Goal: Task Accomplishment & Management: Manage account settings

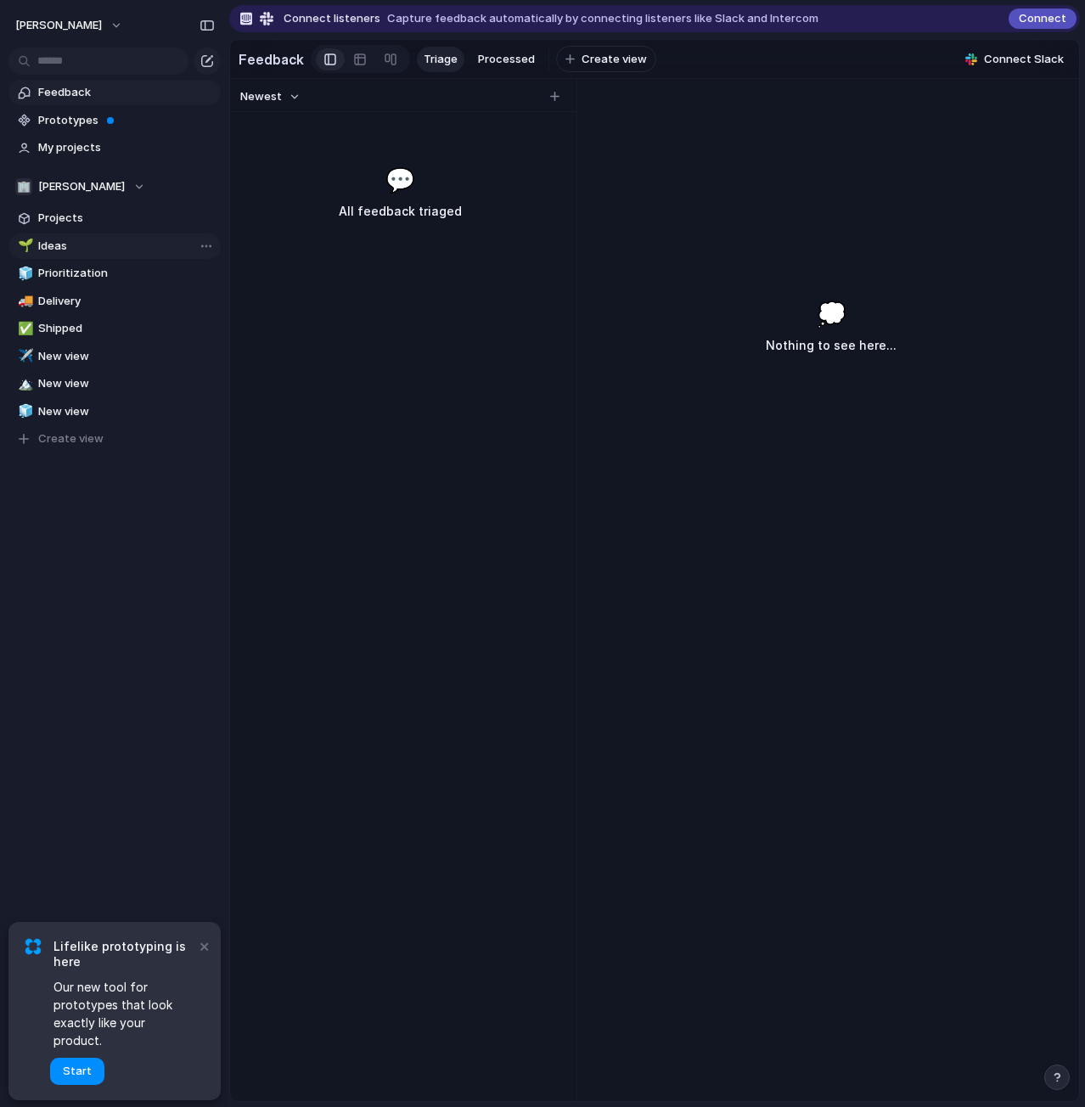
click at [65, 245] on span "Ideas" at bounding box center [126, 246] width 177 height 17
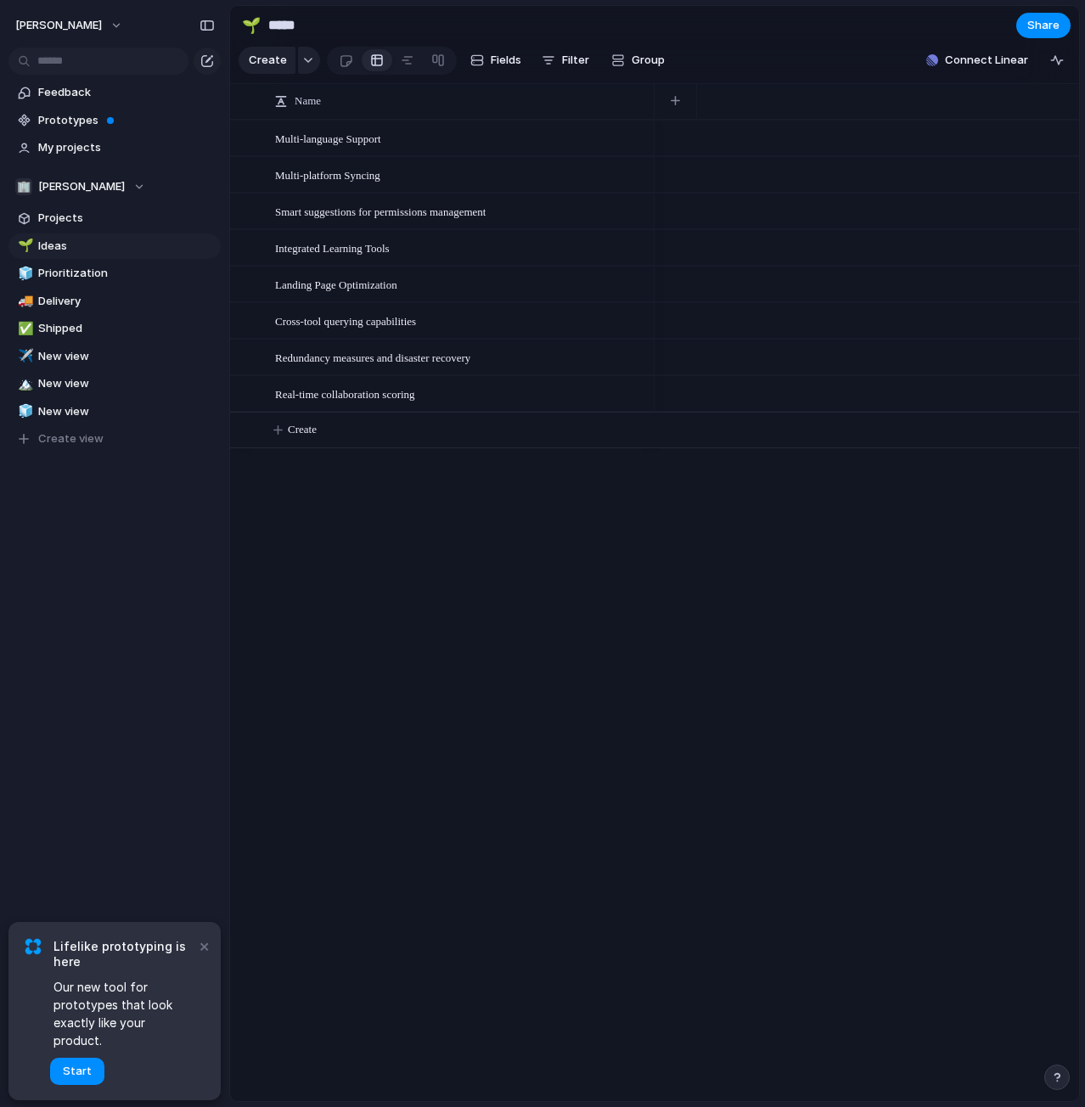
click at [63, 231] on section "🏢 [PERSON_NAME] Projects 🌱 Ideas 🧊 Prioritization 🚚 Delivery ✅ Shipped ✈️ New v…" at bounding box center [114, 305] width 229 height 291
click at [62, 224] on span "Projects" at bounding box center [126, 218] width 177 height 17
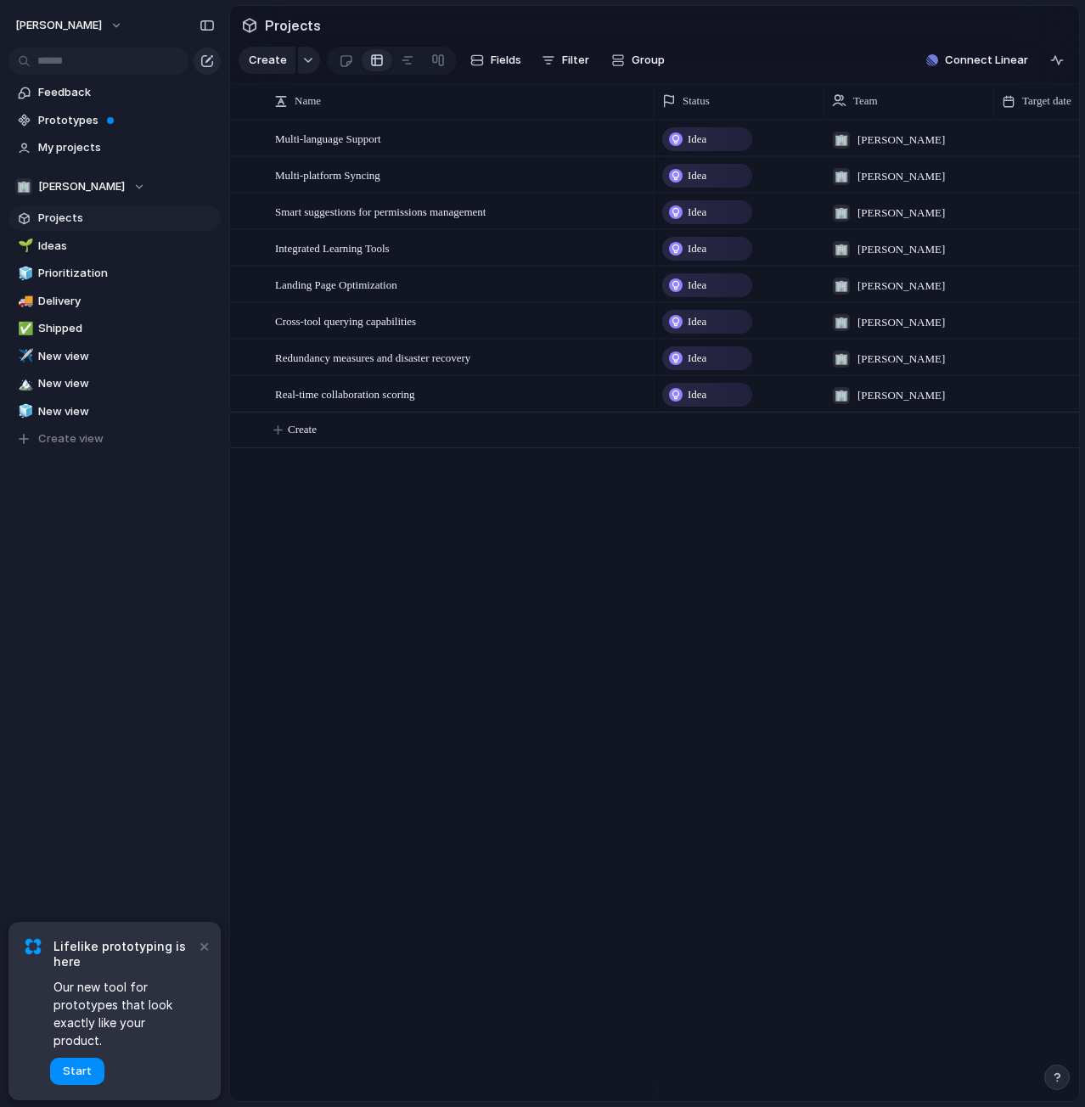
click at [204, 56] on div "button" at bounding box center [207, 61] width 14 height 14
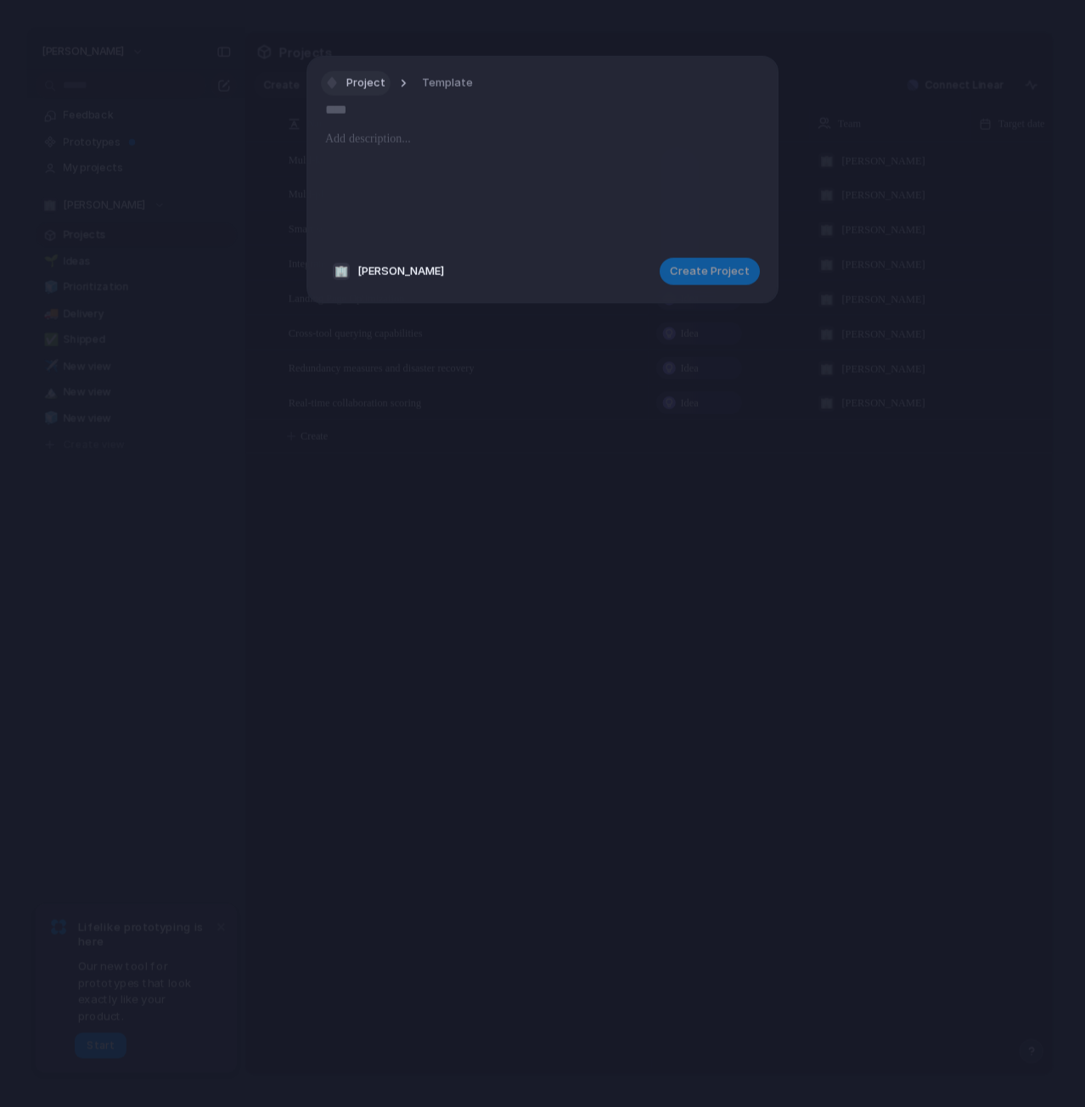
click at [384, 85] on button "Project" at bounding box center [356, 83] width 70 height 25
click at [405, 295] on span "Customize" at bounding box center [382, 297] width 59 height 17
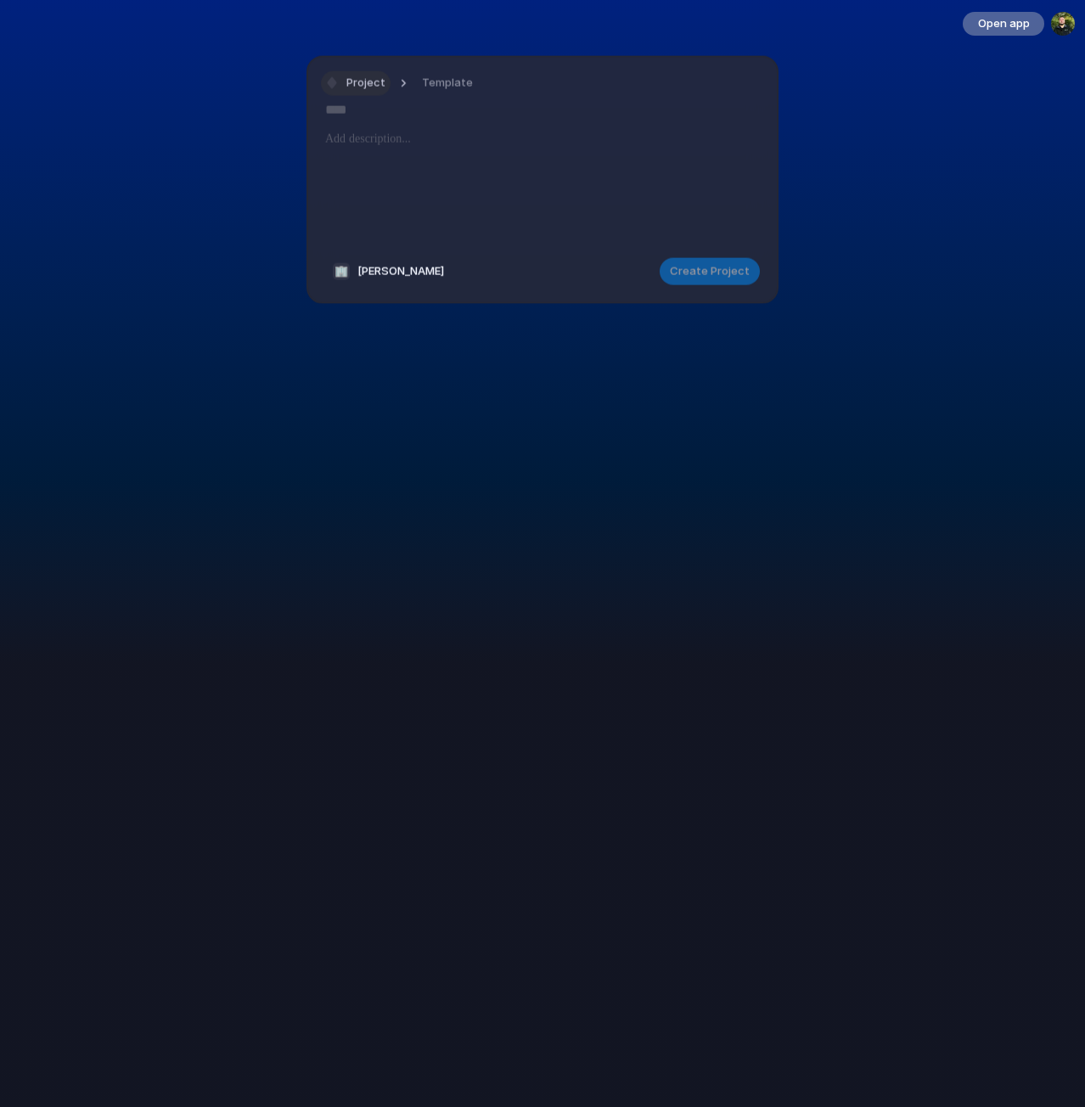
click at [368, 77] on span "Project" at bounding box center [365, 83] width 39 height 17
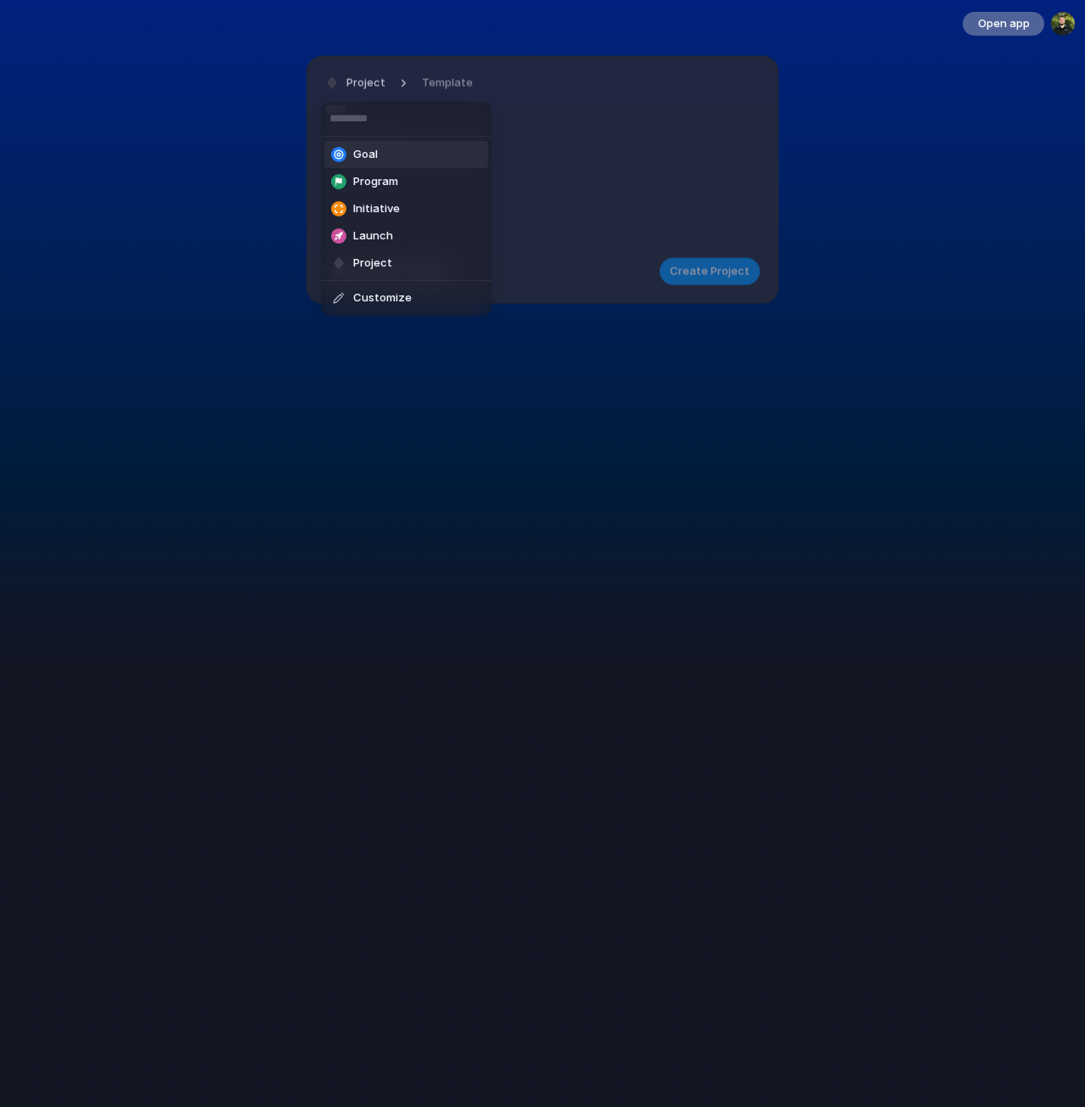
click at [372, 154] on span "Goal" at bounding box center [365, 154] width 25 height 17
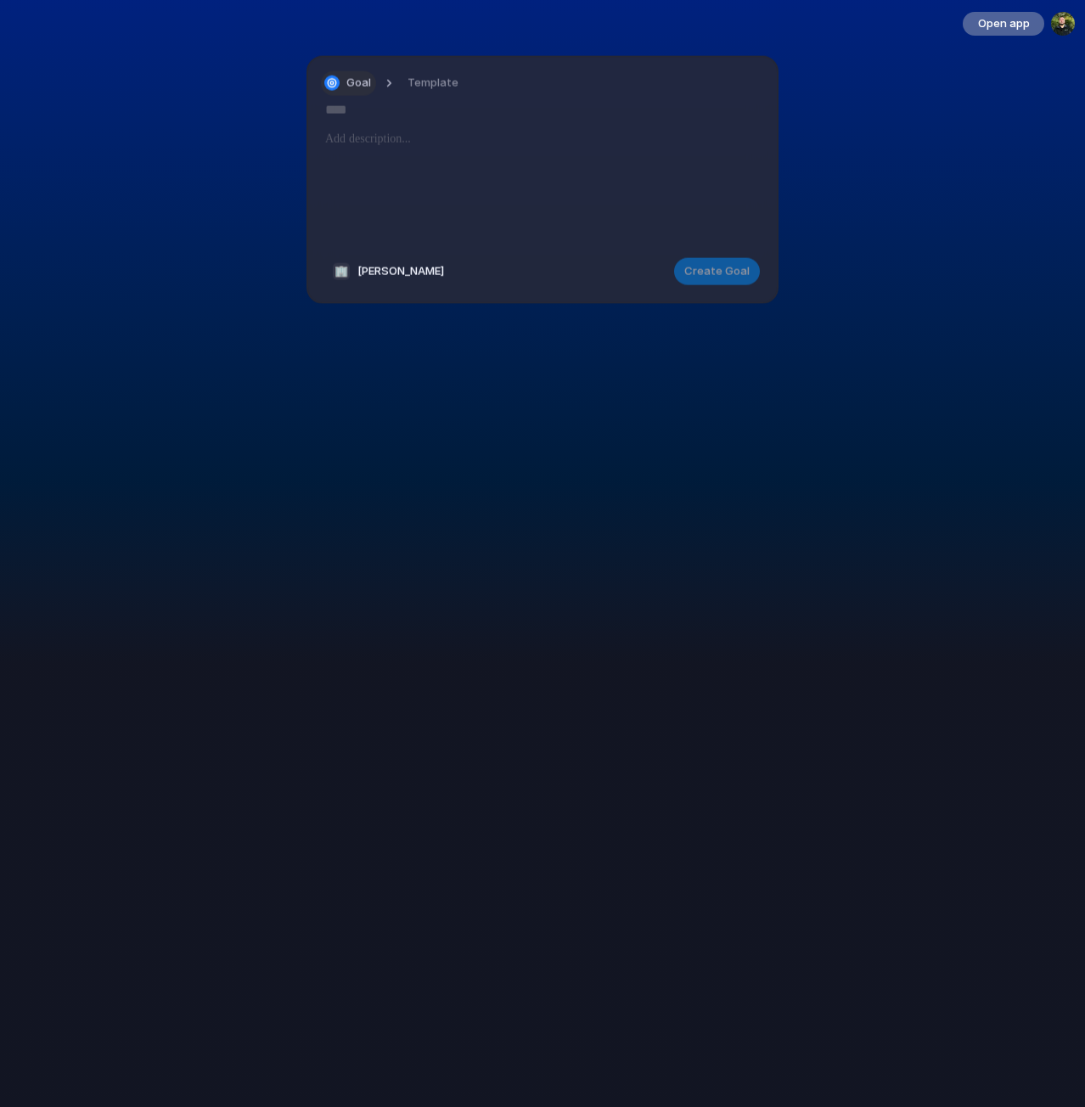
click at [362, 81] on span "Goal" at bounding box center [358, 83] width 25 height 17
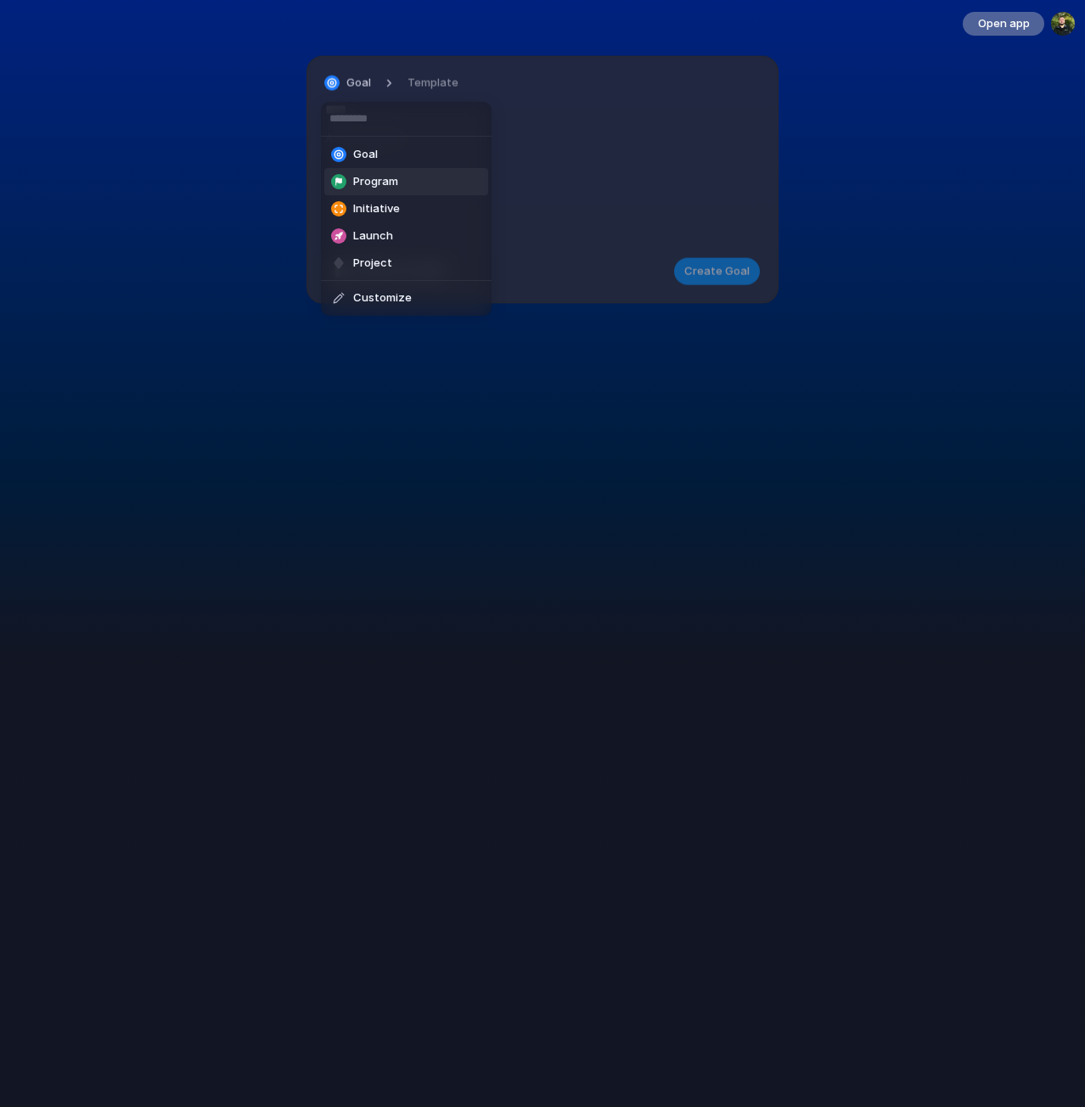
click at [373, 188] on span "Program" at bounding box center [375, 181] width 45 height 17
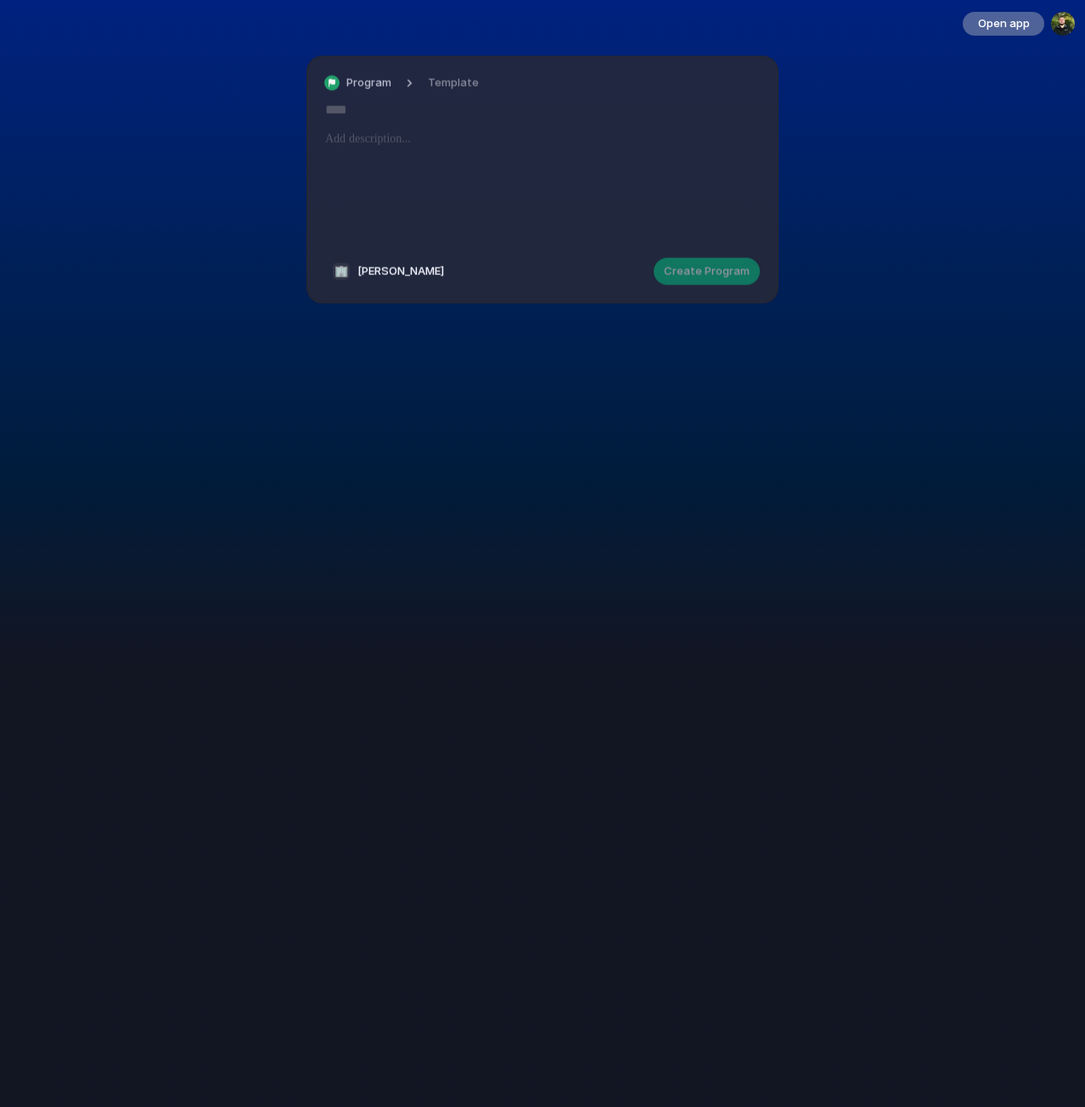
click at [376, 267] on span "[PERSON_NAME]" at bounding box center [400, 270] width 87 height 17
click at [394, 191] on div "🏢 [PERSON_NAME]" at bounding box center [542, 553] width 1085 height 1107
click at [379, 87] on span "Program" at bounding box center [368, 83] width 45 height 17
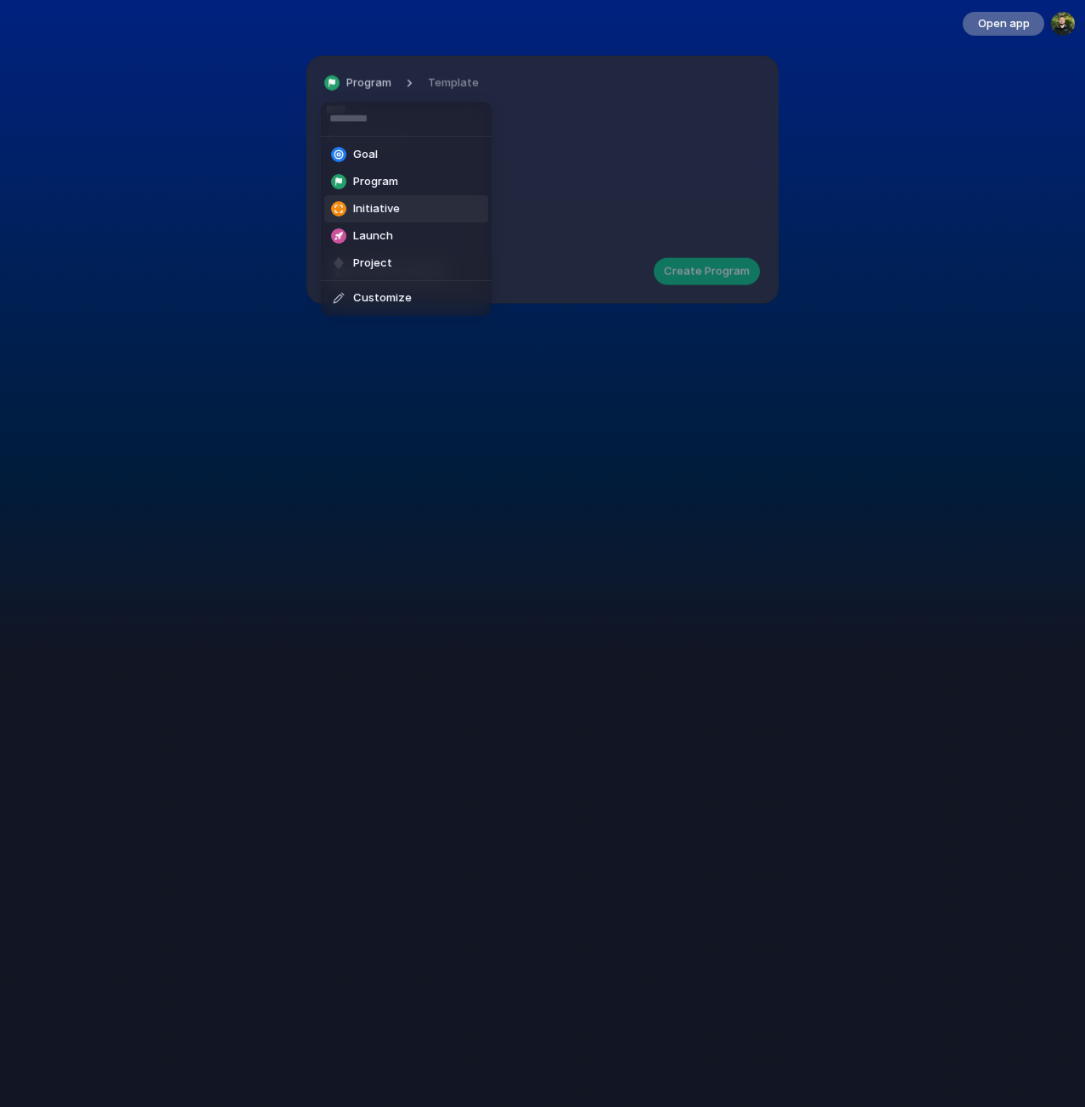
click at [382, 202] on span "Initiative" at bounding box center [376, 208] width 47 height 17
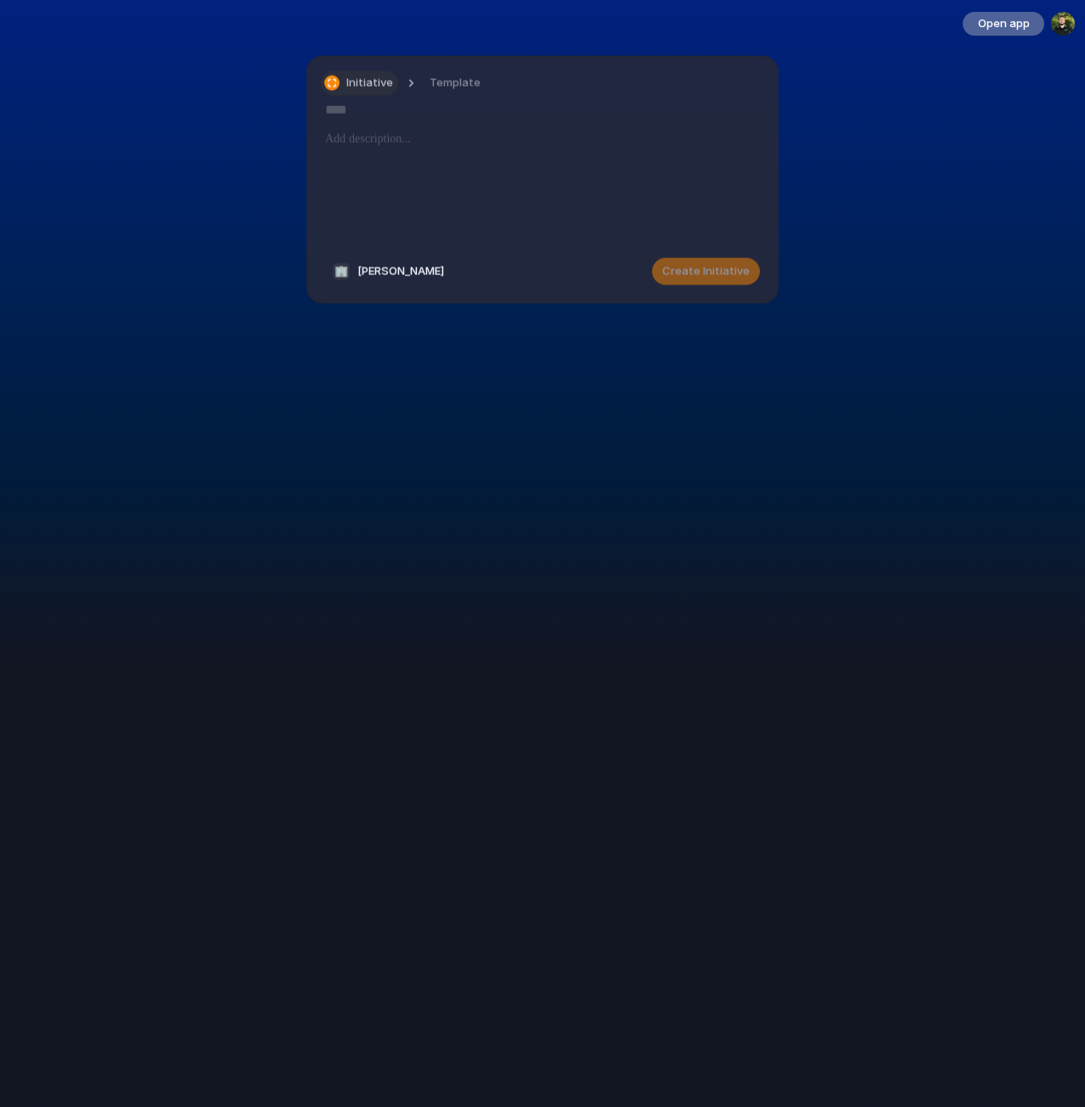
click at [368, 89] on span "Initiative" at bounding box center [369, 83] width 47 height 17
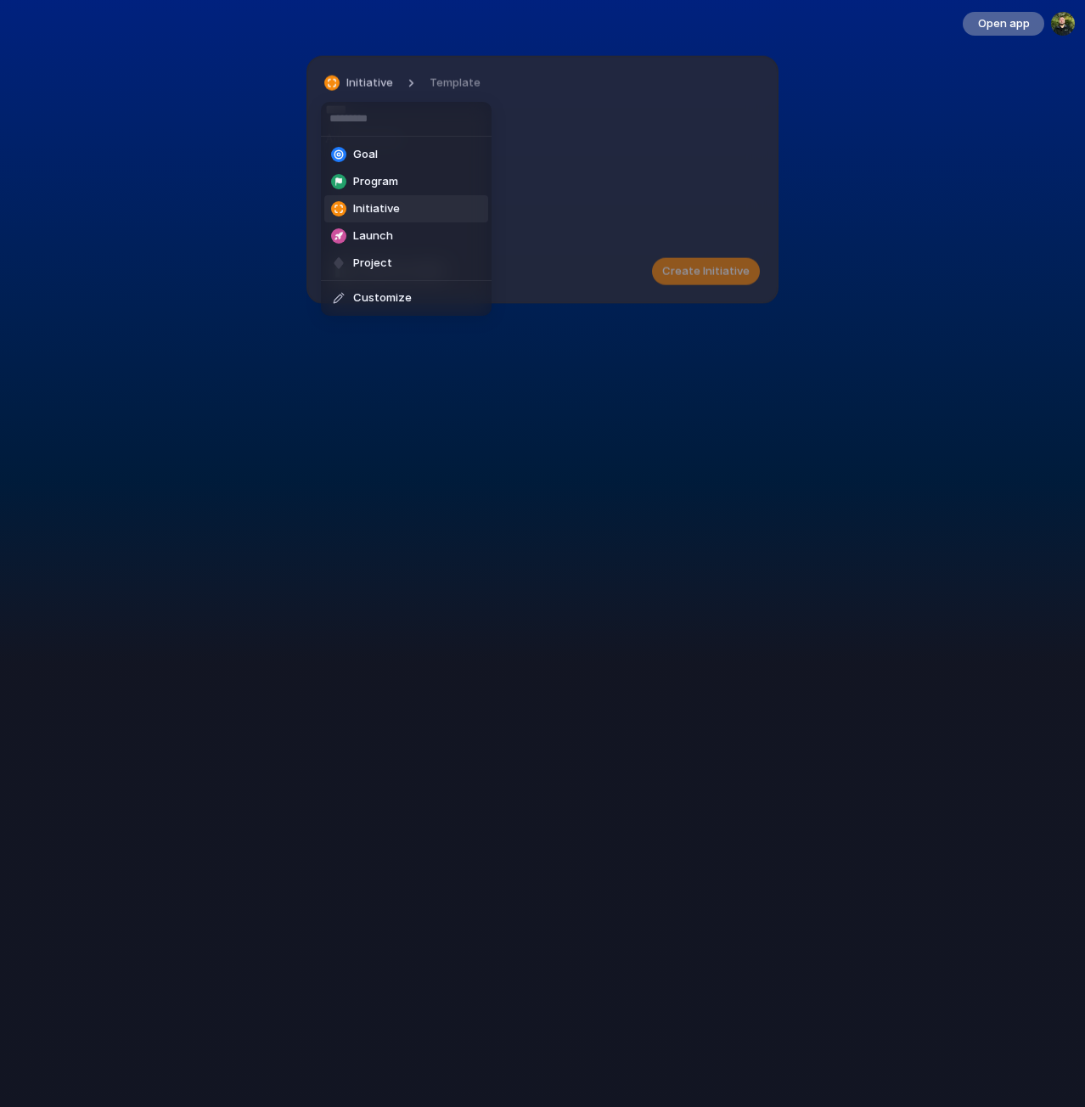
click at [424, 207] on li "Initiative" at bounding box center [406, 208] width 164 height 27
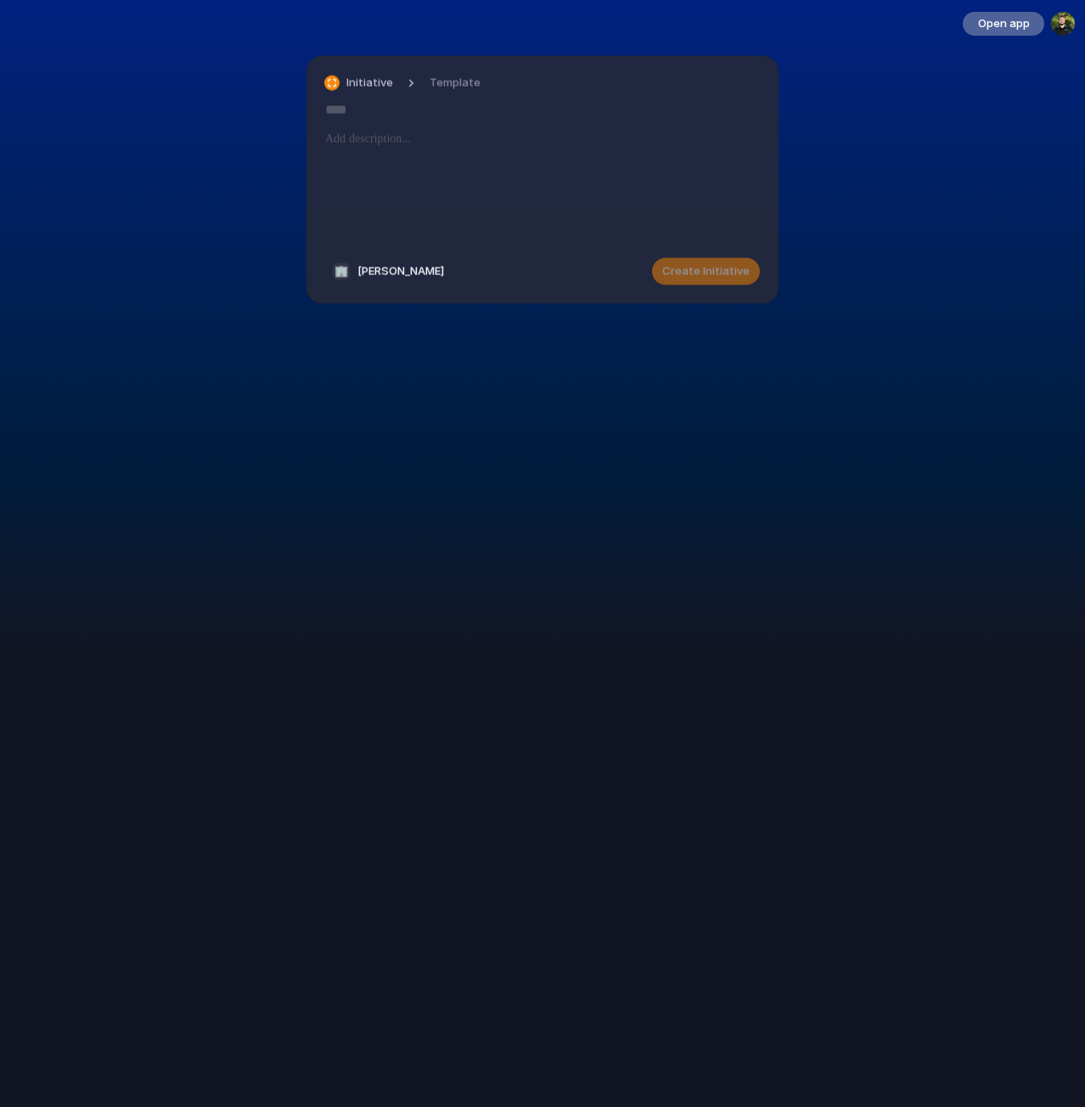
click at [362, 113] on input "text" at bounding box center [542, 109] width 435 height 27
click at [369, 141] on p at bounding box center [542, 138] width 435 height 20
click at [1014, 30] on span "Open app" at bounding box center [1004, 23] width 52 height 17
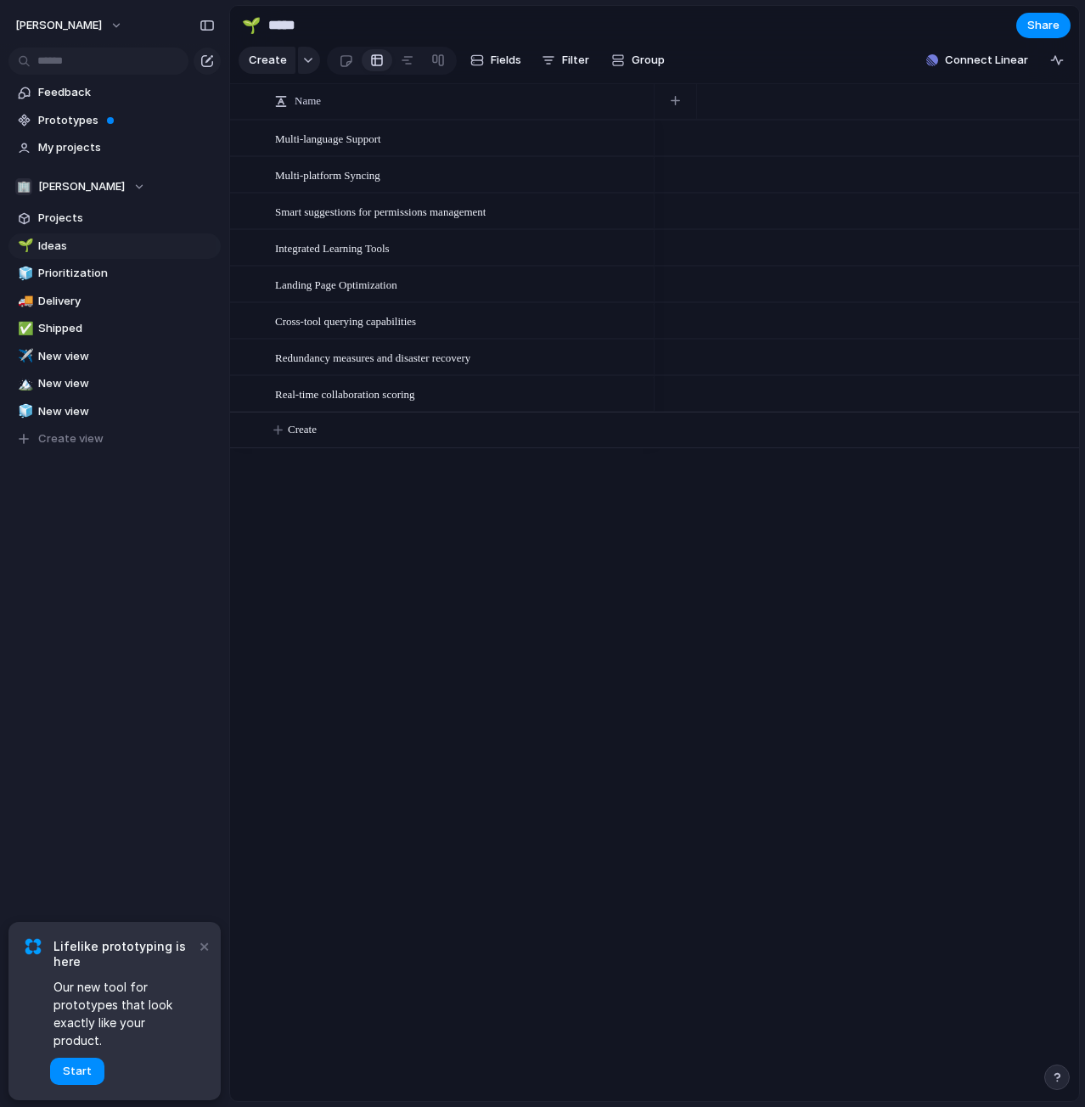
click at [631, 670] on div "Multi-language Support Multi-platform Syncing Smart suggestions for permissions…" at bounding box center [654, 610] width 849 height 981
click at [302, 64] on div "button" at bounding box center [308, 60] width 12 height 7
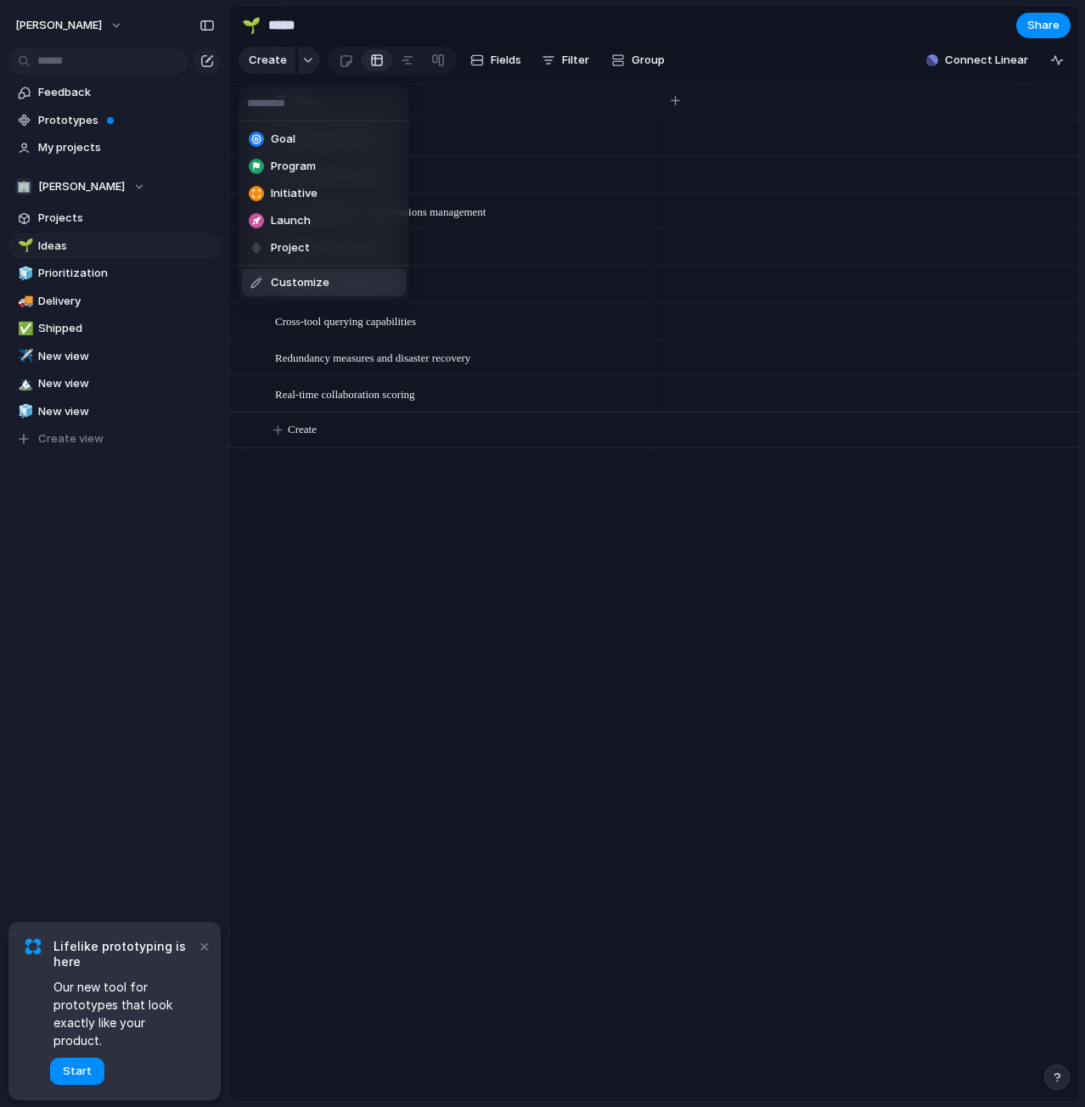
click at [362, 401] on div "Goal Program Initiative Launch Project Customize" at bounding box center [542, 553] width 1085 height 1107
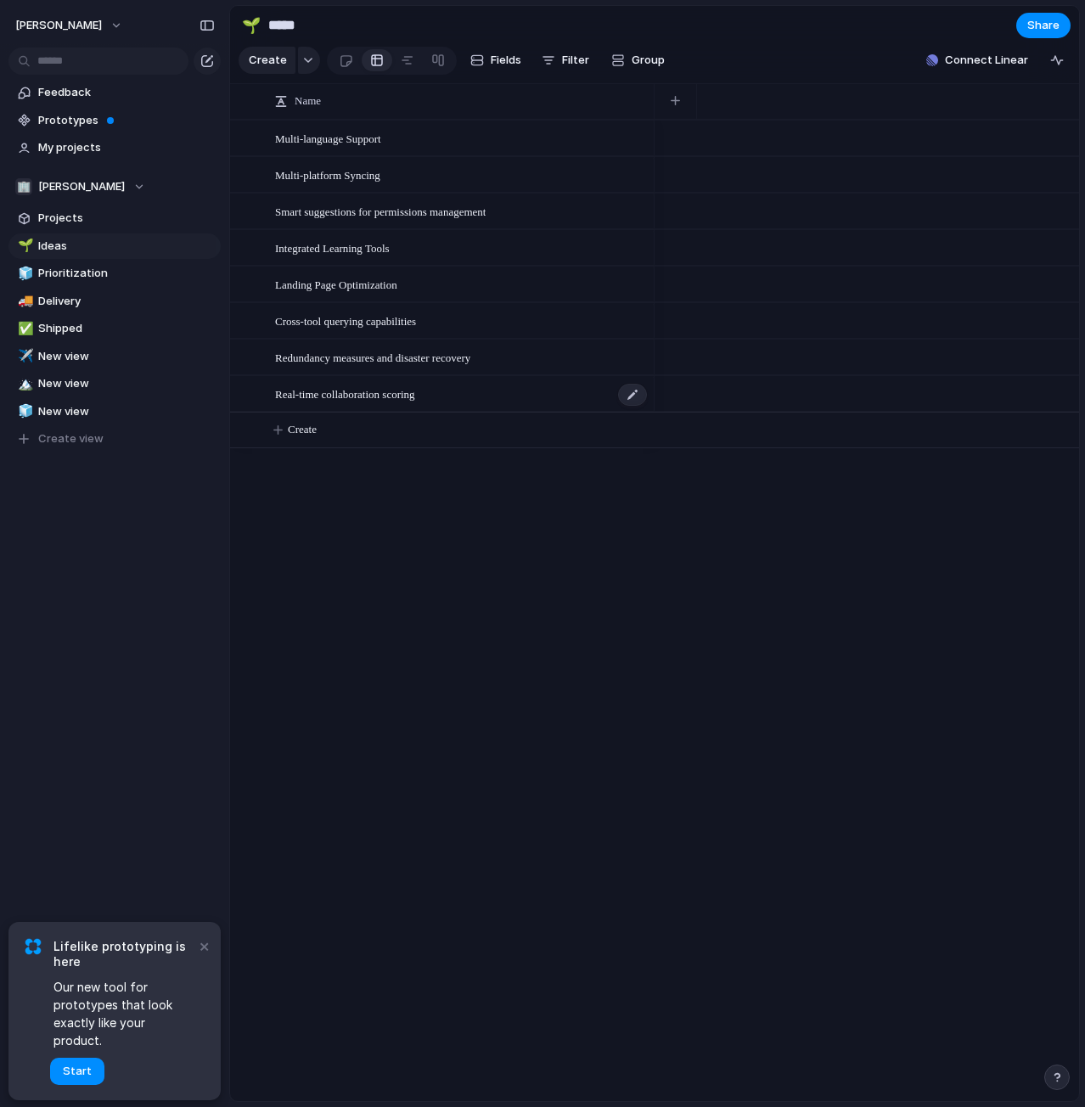
click at [363, 403] on span "Real-time collaboration scoring" at bounding box center [345, 394] width 140 height 20
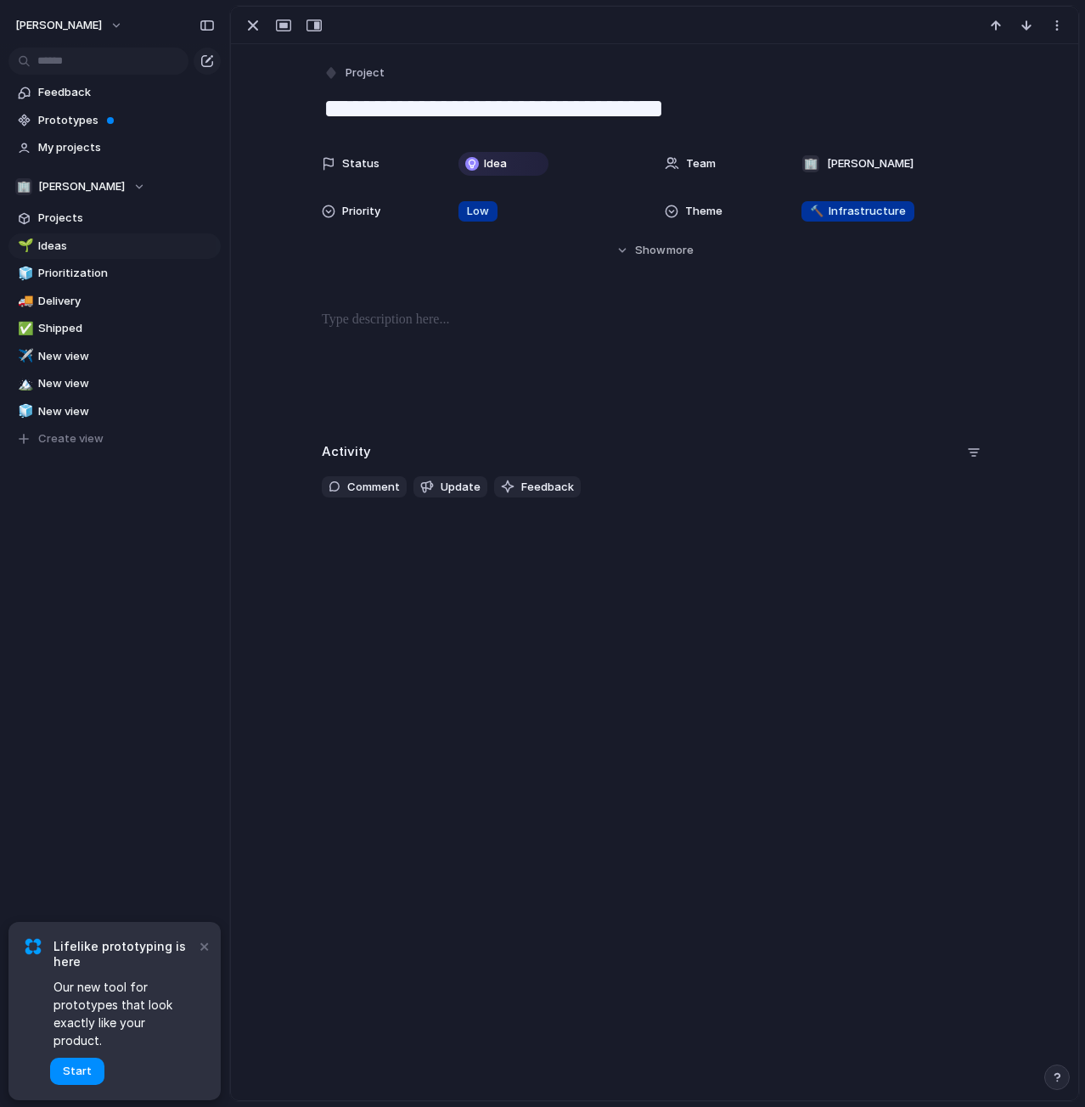
click at [347, 212] on span "Priority" at bounding box center [361, 211] width 38 height 17
click at [553, 161] on div "Urgent High Medium Low No Priority" at bounding box center [542, 553] width 1085 height 1107
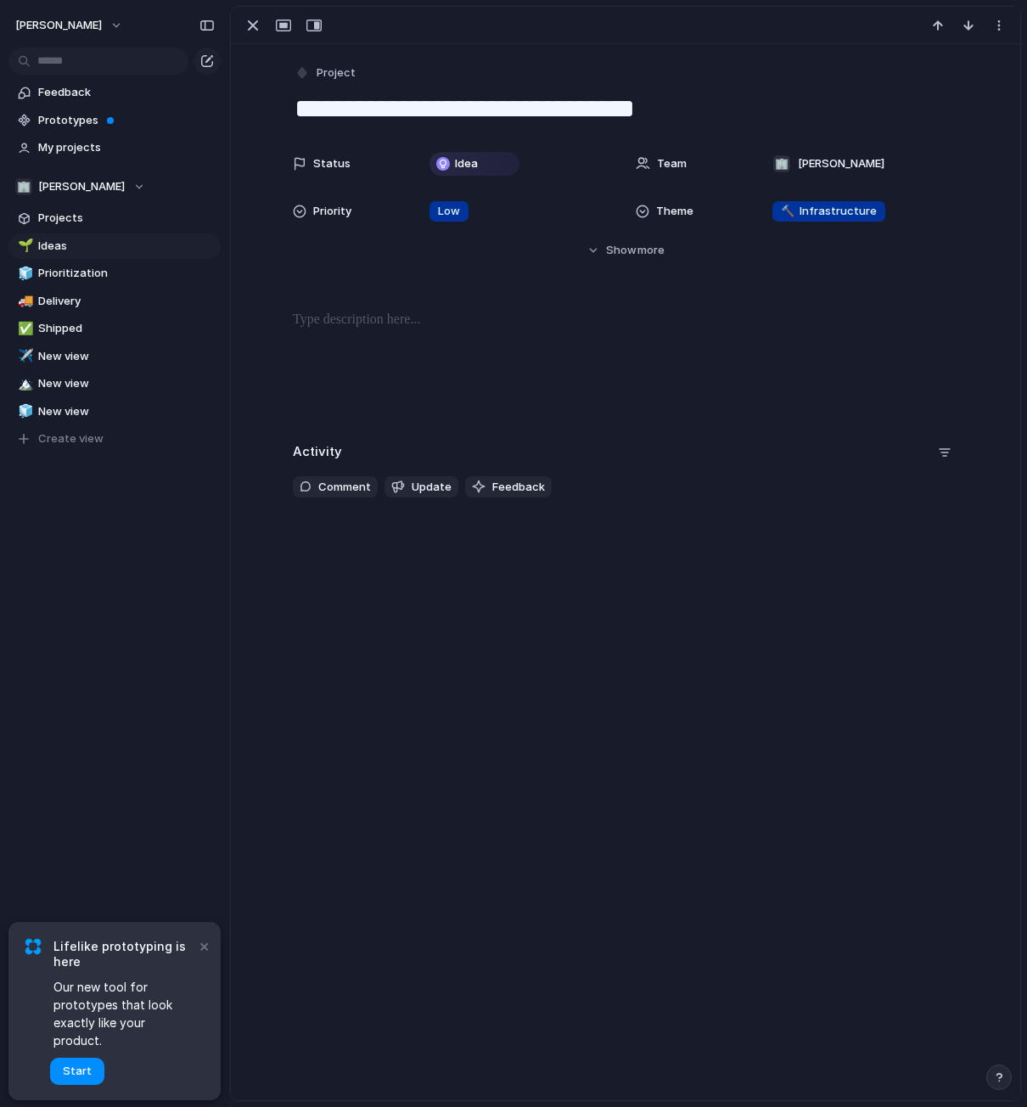
click at [530, 692] on div "**********" at bounding box center [625, 572] width 789 height 1056
